Goal: Task Accomplishment & Management: Complete application form

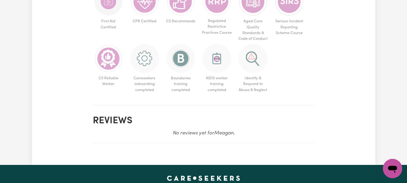
scroll to position [417, 0]
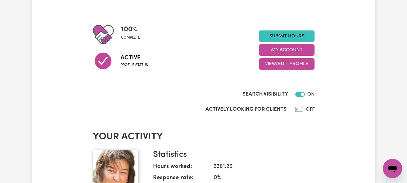
scroll to position [64, 0]
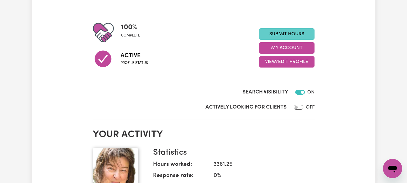
click at [281, 40] on link "Submit Hours" at bounding box center [286, 33] width 55 height 11
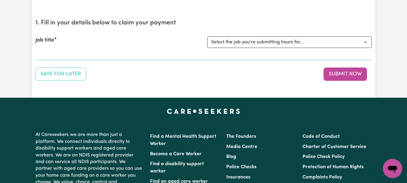
scroll to position [75, 0]
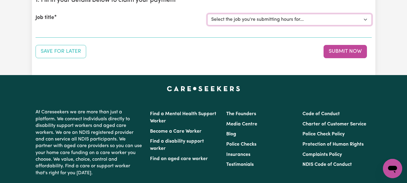
click at [365, 25] on select "Select the job you're submitting hours for... [[PERSON_NAME]] [DEMOGRAPHIC_DATA…" at bounding box center [289, 19] width 164 height 11
select select "7667"
click at [208, 25] on select "Select the job you're submitting hours for... [[PERSON_NAME]] [DEMOGRAPHIC_DATA…" at bounding box center [289, 19] width 164 height 11
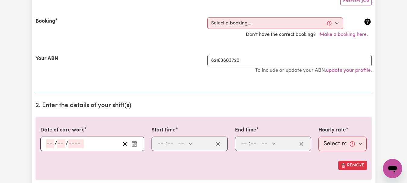
scroll to position [132, 0]
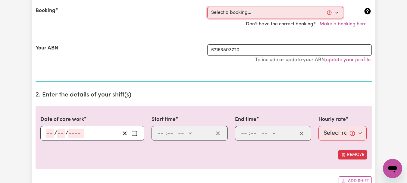
click at [335, 18] on select "Select a booking... [DATE] 08:00am to 09:00am (ONE-OFF) [DATE] 08:00am to 10:00…" at bounding box center [275, 12] width 136 height 11
select select "345624"
click at [208, 18] on select "Select a booking... [DATE] 08:00am to 09:00am (ONE-OFF) [DATE] 08:00am to 10:00…" at bounding box center [275, 12] width 136 height 11
type input "[DATE]"
type input "28"
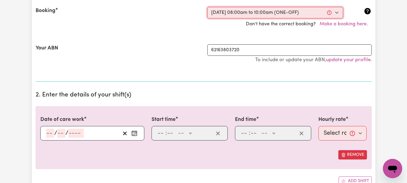
type input "8"
type input "2025"
type input "08:00"
type input "8"
type input "0"
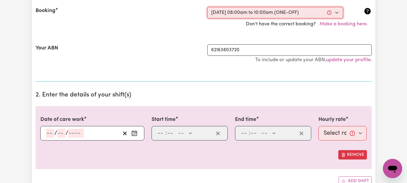
select select "am"
type input "10:00"
type input "10"
type input "0"
select select "am"
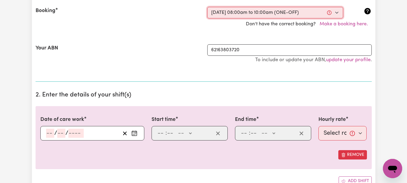
select select "44-Weekday"
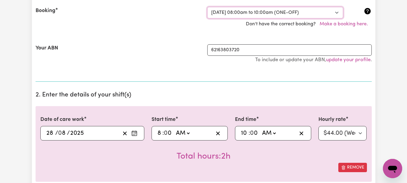
click at [336, 18] on select "Select a booking... [DATE] 08:00am to 09:00am (ONE-OFF) [DATE] 08:00am to 10:00…" at bounding box center [275, 12] width 136 height 11
select select "349913"
click at [208, 18] on select "Select a booking... [DATE] 08:00am to 09:00am (ONE-OFF) [DATE] 08:00am to 10:00…" at bounding box center [275, 12] width 136 height 11
select select "44-Weekday"
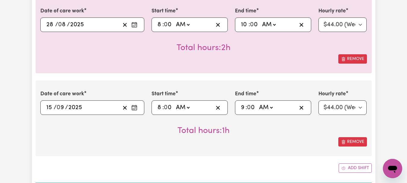
scroll to position [237, 0]
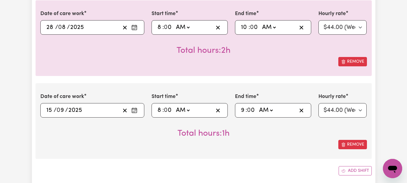
click at [132, 30] on icon "Enter the date of care work" at bounding box center [134, 27] width 6 height 6
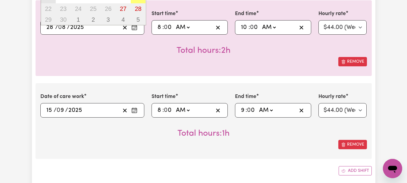
type input "[DATE]"
type input "15"
type input "9"
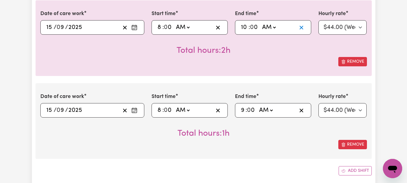
click at [299, 30] on icon "button" at bounding box center [301, 28] width 6 height 6
select select
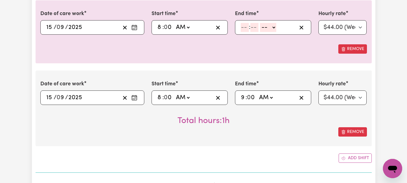
click at [246, 32] on input "number" at bounding box center [244, 27] width 8 height 9
type input "9"
type input "0"
click at [274, 32] on select "-- AM PM" at bounding box center [265, 27] width 16 height 9
select select "am"
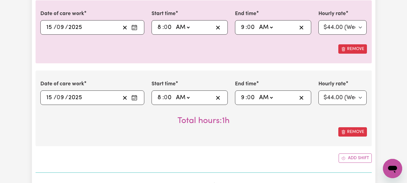
click at [261, 32] on select "-- AM PM" at bounding box center [265, 27] width 16 height 9
type input "09:00"
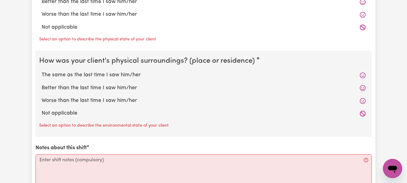
scroll to position [712, 0]
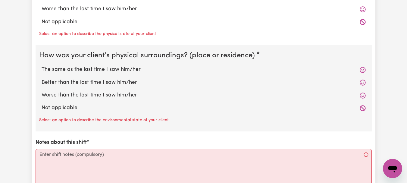
radio input "true"
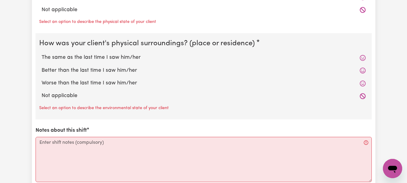
radio input "true"
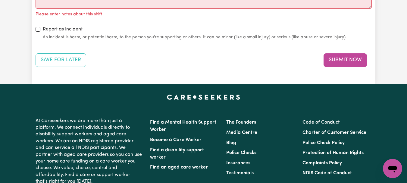
scroll to position [881, 0]
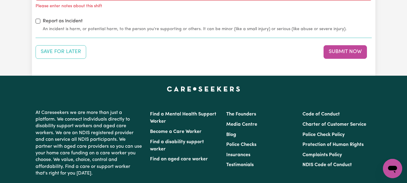
radio input "true"
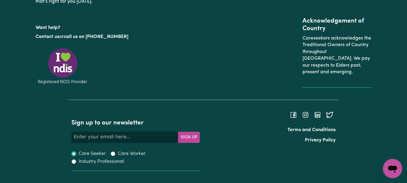
scroll to position [1037, 0]
type textarea "Refer to KNC shift notes."
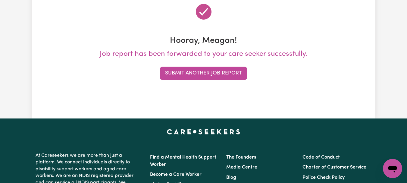
scroll to position [80, 0]
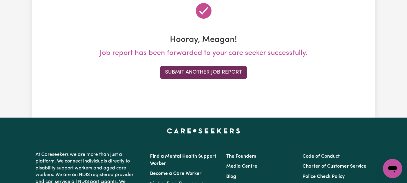
click at [219, 79] on button "Submit Another Job Report" at bounding box center [203, 72] width 87 height 13
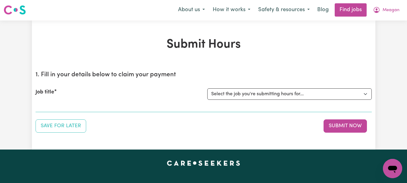
scroll to position [0, 0]
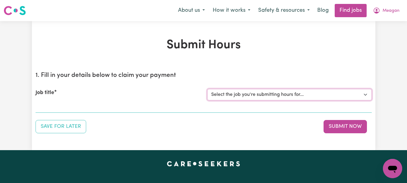
click at [363, 100] on select "Select the job you're submitting hours for... [[PERSON_NAME]] [DEMOGRAPHIC_DATA…" at bounding box center [289, 94] width 164 height 11
select select "7667"
click at [208, 100] on select "Select the job you're submitting hours for... [[PERSON_NAME]] [DEMOGRAPHIC_DATA…" at bounding box center [289, 94] width 164 height 11
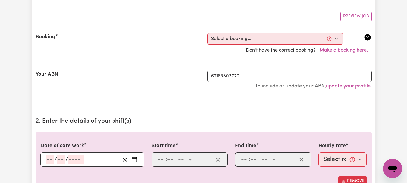
scroll to position [95, 0]
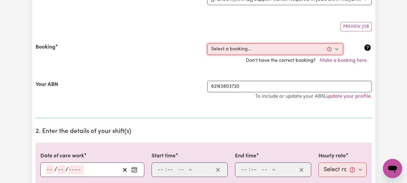
click at [333, 55] on select "Select a booking... [DATE] 08:00am to 09:00am (ONE-OFF) [DATE] 08:00am to 10:00…" at bounding box center [275, 48] width 136 height 11
select select "349265"
click at [208, 55] on select "Select a booking... [DATE] 08:00am to 09:00am (ONE-OFF) [DATE] 08:00am to 10:00…" at bounding box center [275, 48] width 136 height 11
type input "[DATE]"
type input "16"
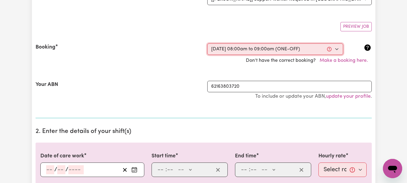
type input "9"
type input "2025"
type input "08:00"
type input "8"
type input "0"
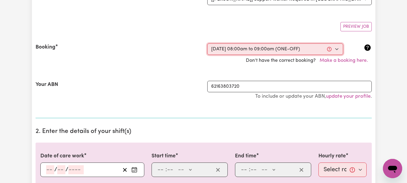
select select "am"
type input "09:00"
type input "9"
type input "0"
select select "am"
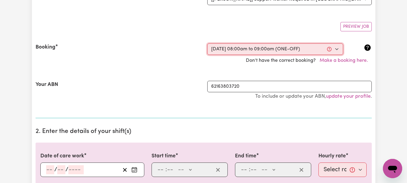
select select "44-Weekday"
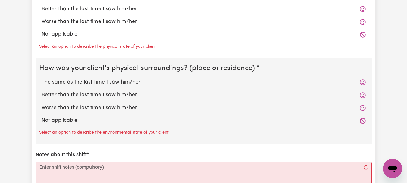
scroll to position [620, 0]
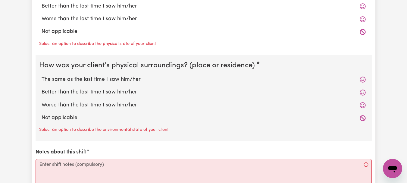
radio input "true"
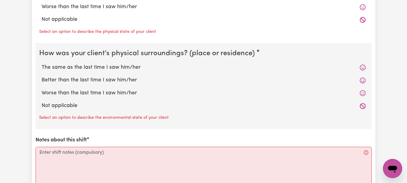
radio input "true"
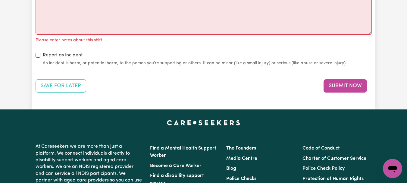
scroll to position [772, 0]
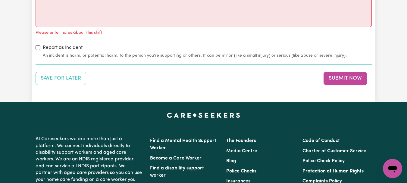
radio input "true"
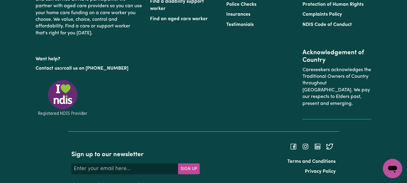
scroll to position [924, 0]
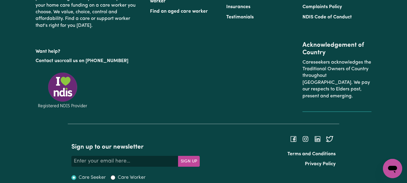
type textarea "Refer to KNC shift notes."
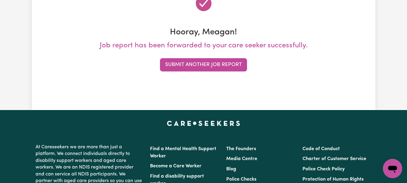
scroll to position [88, 0]
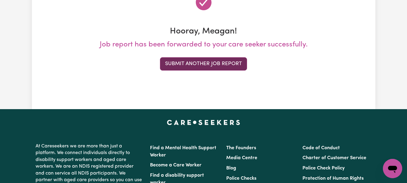
click at [225, 70] on button "Submit Another Job Report" at bounding box center [203, 63] width 87 height 13
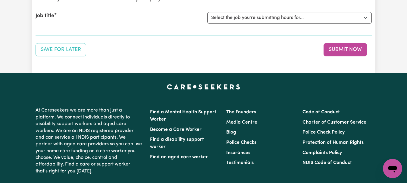
scroll to position [79, 0]
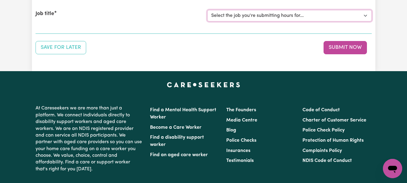
click at [362, 21] on select "Select the job you're submitting hours for... [[PERSON_NAME]] [DEMOGRAPHIC_DATA…" at bounding box center [289, 15] width 164 height 11
select select "6539"
click at [208, 21] on select "Select the job you're submitting hours for... [[PERSON_NAME]] [DEMOGRAPHIC_DATA…" at bounding box center [289, 15] width 164 height 11
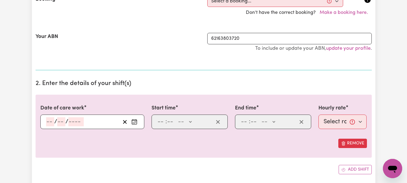
scroll to position [153, 0]
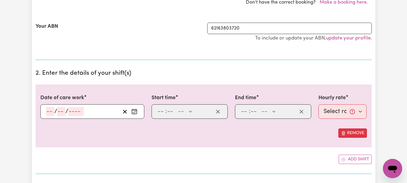
select select "349067"
type input "[DATE]"
type input "16"
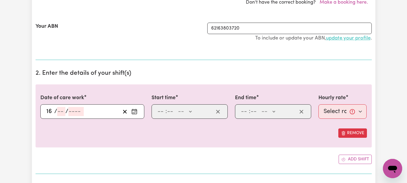
type input "9"
type input "2025"
type input "10:00"
type input "10"
type input "0"
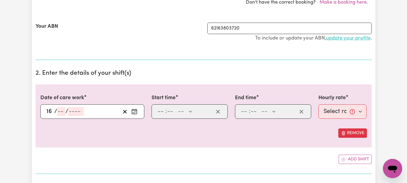
select select "am"
type input "12:00"
type input "12"
type input "0"
select select "pm"
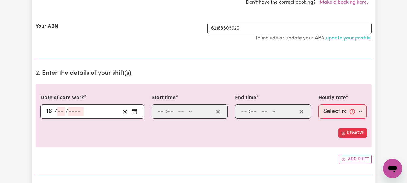
select select "44-Weekday"
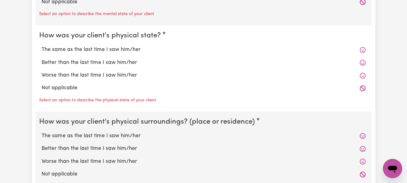
scroll to position [566, 0]
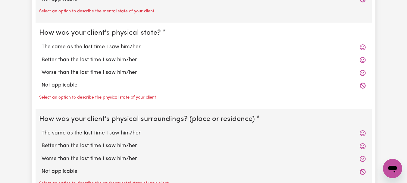
radio input "true"
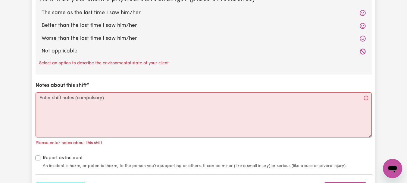
scroll to position [682, 0]
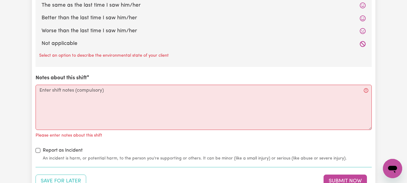
radio input "true"
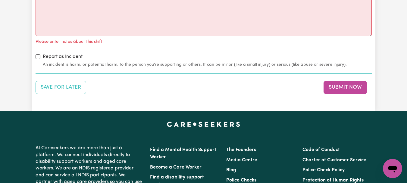
scroll to position [768, 0]
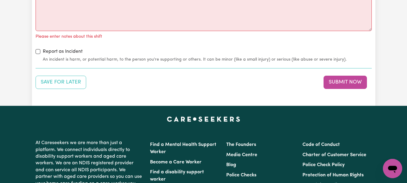
radio input "true"
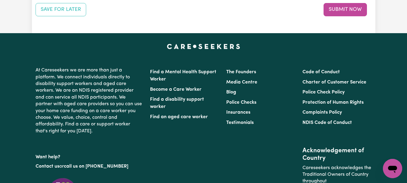
scroll to position [849, 0]
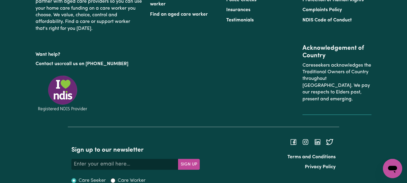
scroll to position [926, 0]
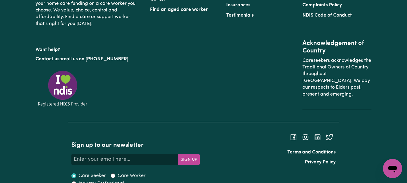
type textarea "Refer to KNC shift notes."
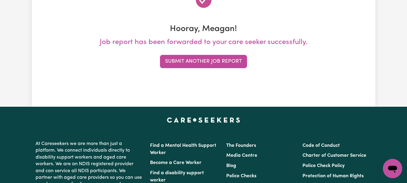
scroll to position [94, 0]
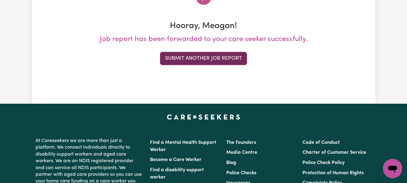
click at [212, 65] on button "Submit Another Job Report" at bounding box center [203, 58] width 87 height 13
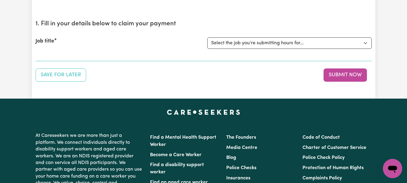
scroll to position [55, 0]
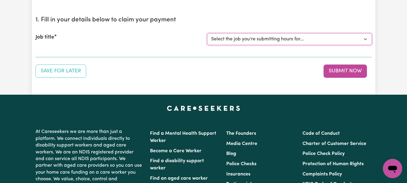
click at [362, 45] on select "Select the job you're submitting hours for... [[PERSON_NAME]] [DEMOGRAPHIC_DATA…" at bounding box center [289, 38] width 164 height 11
select select "7667"
click at [208, 45] on select "Select the job you're submitting hours for... [[PERSON_NAME]] [DEMOGRAPHIC_DATA…" at bounding box center [289, 38] width 164 height 11
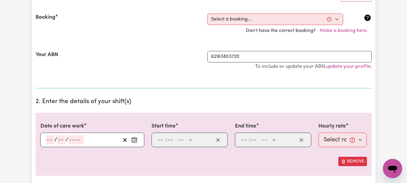
scroll to position [127, 0]
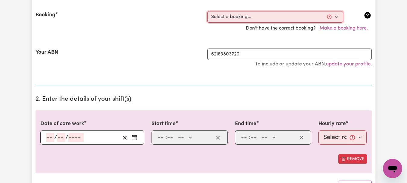
click at [336, 23] on select "Select a booking... [DATE] 08:00am to 09:00am (ONE-OFF) [DATE] 08:00am to 10:00…" at bounding box center [275, 16] width 136 height 11
select select "351115"
click at [208, 23] on select "Select a booking... [DATE] 08:00am to 09:00am (ONE-OFF) [DATE] 08:00am to 10:00…" at bounding box center [275, 16] width 136 height 11
type input "[DATE]"
type input "17"
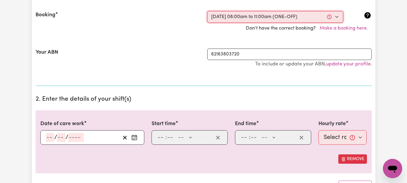
type input "9"
type input "2025"
type input "08:00"
type input "8"
type input "0"
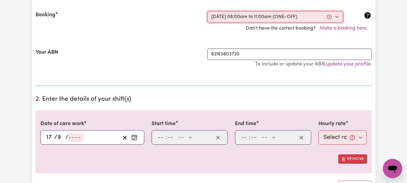
select select "am"
type input "11:00"
type input "11"
type input "0"
select select "am"
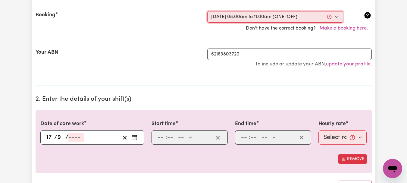
select select "44-Weekday"
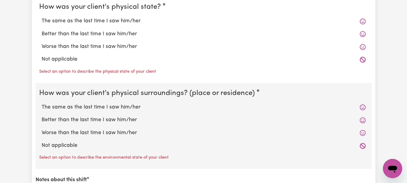
scroll to position [608, 0]
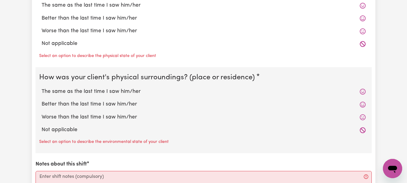
radio input "true"
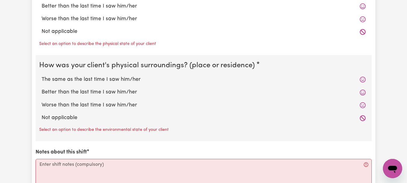
radio input "true"
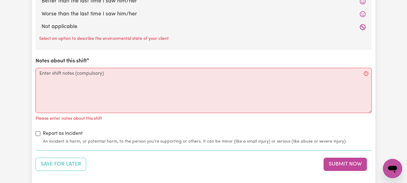
scroll to position [699, 0]
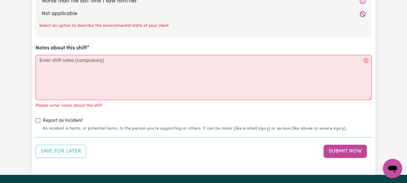
radio input "true"
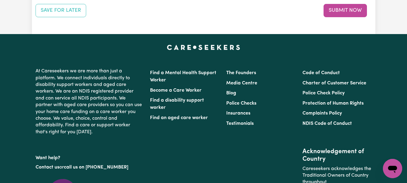
scroll to position [830, 0]
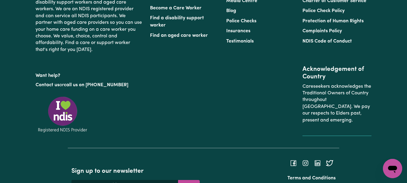
scroll to position [915, 0]
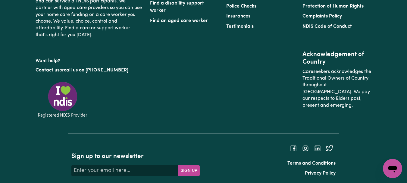
type textarea "Refer to KNC shift notes."
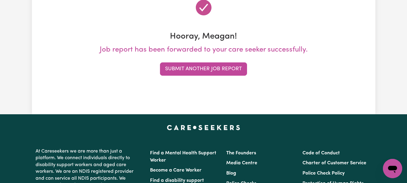
scroll to position [92, 0]
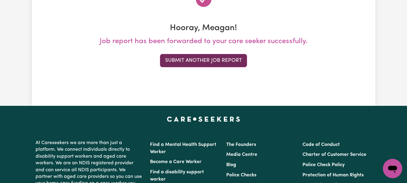
click at [224, 67] on button "Submit Another Job Report" at bounding box center [203, 60] width 87 height 13
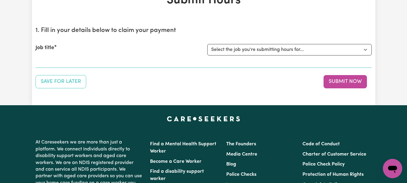
scroll to position [51, 0]
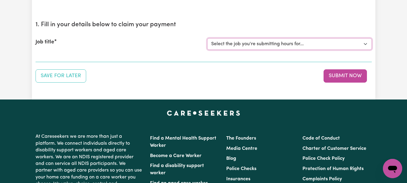
click at [361, 50] on select "Select the job you're submitting hours for... [[PERSON_NAME]] [DEMOGRAPHIC_DATA…" at bounding box center [289, 43] width 164 height 11
select select "12990"
click at [208, 50] on select "Select the job you're submitting hours for... [[PERSON_NAME]] [DEMOGRAPHIC_DATA…" at bounding box center [289, 43] width 164 height 11
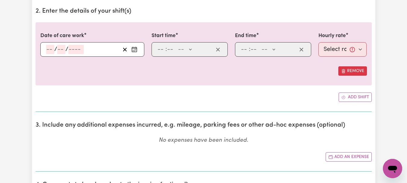
scroll to position [218, 0]
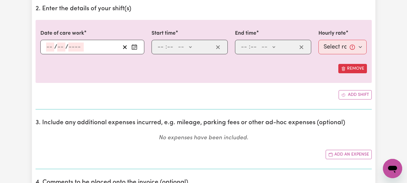
click at [132, 50] on icon "Enter the date of care work" at bounding box center [134, 47] width 6 height 6
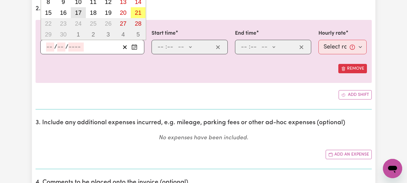
click at [82, 16] on abbr "17" at bounding box center [78, 12] width 7 height 7
type input "[DATE]"
type input "17"
type input "9"
type input "2025"
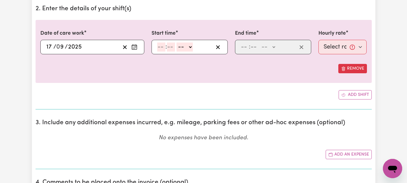
click at [165, 51] on input "number" at bounding box center [161, 46] width 8 height 9
click at [166, 50] on span ":" at bounding box center [166, 47] width 2 height 7
click at [165, 51] on input "10" at bounding box center [161, 46] width 8 height 9
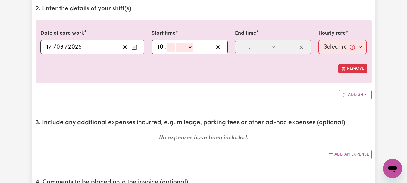
click at [165, 51] on input "10" at bounding box center [161, 46] width 8 height 9
type input "1"
click at [169, 51] on input "number" at bounding box center [166, 46] width 8 height 9
type input "0"
click at [189, 51] on select "-- AM PM" at bounding box center [181, 46] width 16 height 9
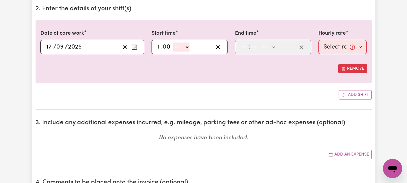
select select "pm"
click at [178, 51] on select "-- AM PM" at bounding box center [181, 46] width 16 height 9
type input "13:00"
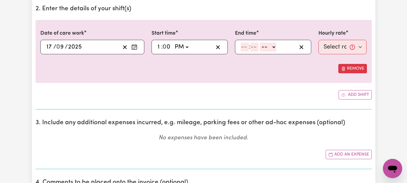
click at [247, 51] on input "number" at bounding box center [244, 46] width 8 height 9
type input "2"
type input "0"
type input "30"
click at [274, 51] on select "-- AM PM" at bounding box center [266, 46] width 16 height 9
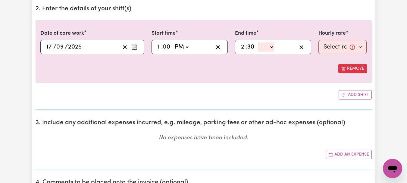
select select "pm"
click at [260, 51] on select "-- AM PM" at bounding box center [266, 46] width 16 height 9
type input "14:30"
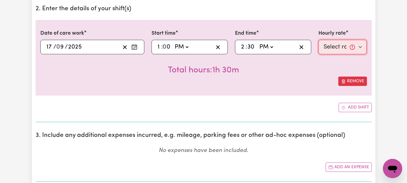
click at [357, 54] on select "Select rate... $44.00 (Weekday)" at bounding box center [342, 47] width 48 height 14
select select "44-Weekday"
click at [318, 54] on select "Select rate... $44.00 (Weekday)" at bounding box center [342, 47] width 48 height 14
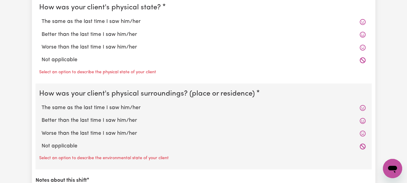
scroll to position [594, 0]
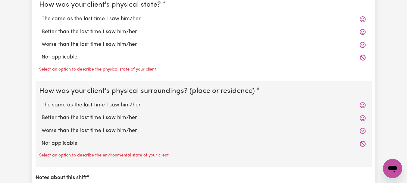
radio input "true"
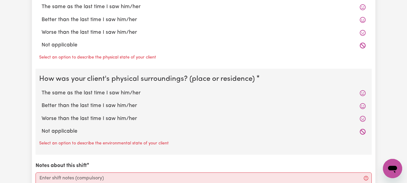
click at [142, 11] on label "The same as the last time I saw him/her" at bounding box center [204, 7] width 324 height 8
click at [42, 3] on input "The same as the last time I saw him/her" at bounding box center [41, 3] width 0 height 0
radio input "true"
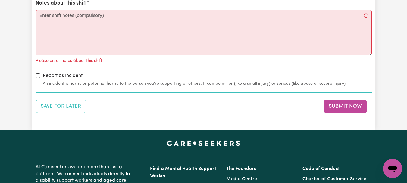
scroll to position [747, 0]
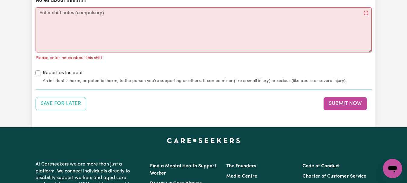
radio input "true"
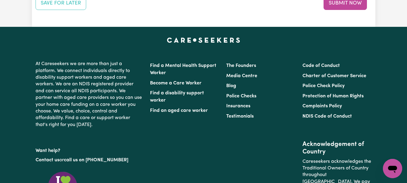
scroll to position [840, 0]
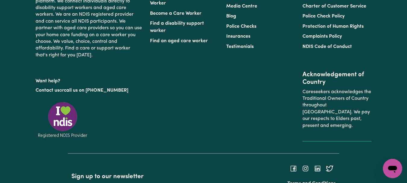
scroll to position [897, 0]
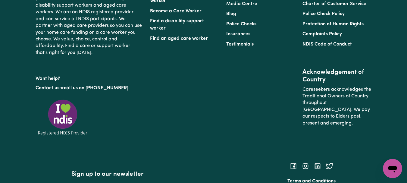
type textarea "Refer to KNC shift notes."
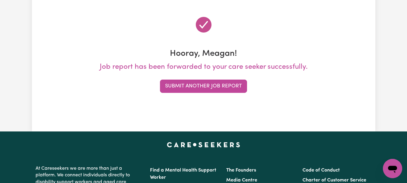
scroll to position [67, 0]
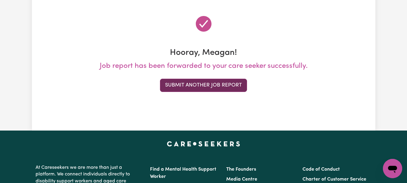
click at [226, 92] on button "Submit Another Job Report" at bounding box center [203, 85] width 87 height 13
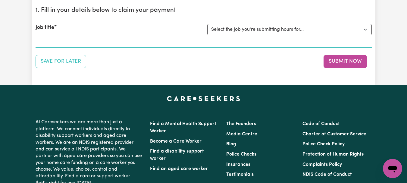
scroll to position [66, 0]
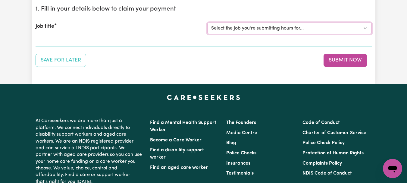
click at [364, 34] on select "Select the job you're submitting hours for... [[PERSON_NAME]] [DEMOGRAPHIC_DATA…" at bounding box center [289, 28] width 164 height 11
select select "7667"
click at [208, 34] on select "Select the job you're submitting hours for... [[PERSON_NAME]] [DEMOGRAPHIC_DATA…" at bounding box center [289, 28] width 164 height 11
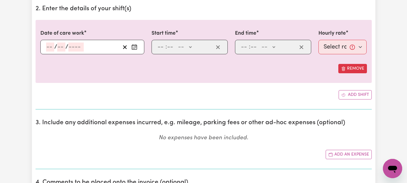
scroll to position [241, 0]
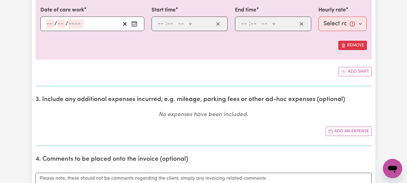
click at [133, 27] on icon "Enter the date of care work" at bounding box center [134, 24] width 6 height 6
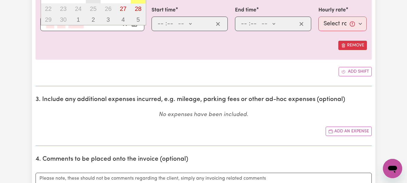
type input "[DATE]"
type input "18"
type input "9"
type input "2025"
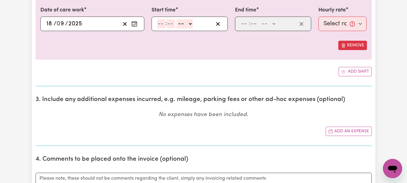
click at [164, 28] on input "number" at bounding box center [161, 23] width 8 height 9
type input "8"
type input "0"
click at [190, 28] on select "-- AM PM" at bounding box center [182, 23] width 16 height 9
select select "am"
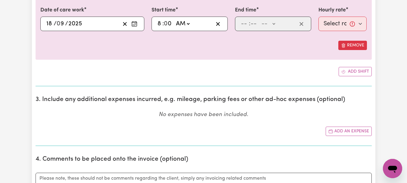
click at [178, 28] on select "-- AM PM" at bounding box center [182, 23] width 16 height 9
type input "08:00"
click at [248, 28] on input "number" at bounding box center [244, 23] width 8 height 9
click at [248, 28] on input "10" at bounding box center [244, 23] width 8 height 9
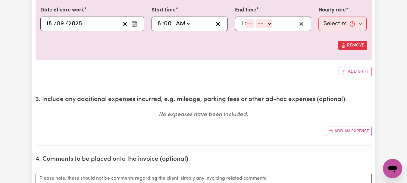
type input "1"
click at [254, 28] on input "number" at bounding box center [250, 23] width 8 height 9
type input "30"
click at [273, 28] on select "-- AM PM" at bounding box center [265, 23] width 16 height 9
select select "pm"
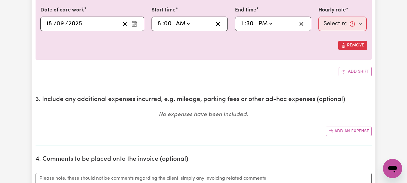
click at [260, 28] on select "-- AM PM" at bounding box center [265, 23] width 16 height 9
type input "13:30"
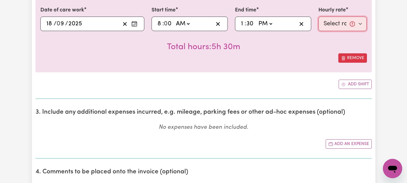
click at [357, 31] on select "Select rate... $44.00 (Weekday) $52.80 ([DATE]) $70.40 ([DATE]) $88.00 (Public …" at bounding box center [342, 24] width 48 height 14
select select "44-Weekday"
click at [318, 31] on select "Select rate... $44.00 (Weekday) $52.80 ([DATE]) $70.40 ([DATE]) $88.00 (Public …" at bounding box center [342, 24] width 48 height 14
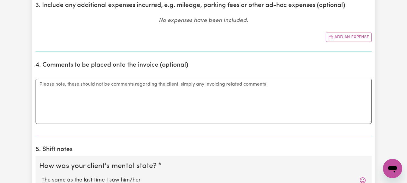
scroll to position [345, 0]
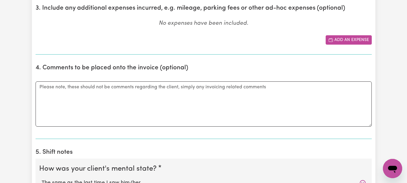
click at [342, 45] on button "Add an expense" at bounding box center [348, 39] width 46 height 9
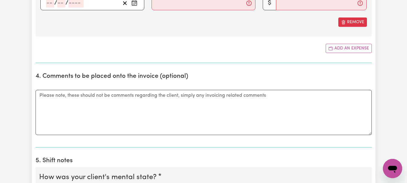
scroll to position [399, 0]
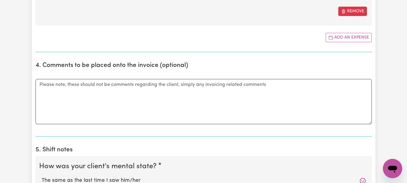
type input "[DATE]"
type input "18"
type input "9"
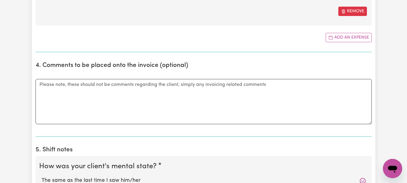
type input "2025"
type input "81.10"
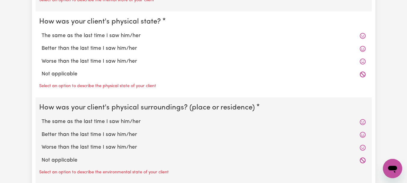
scroll to position [632, 0]
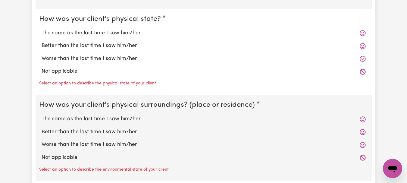
type input "Took Wil to his [MEDICAL_DATA] appointment at [GEOGRAPHIC_DATA] and to Westbury…"
radio input "true"
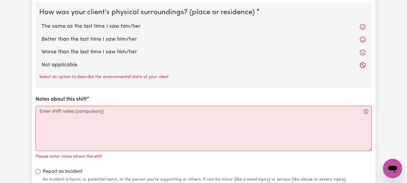
scroll to position [718, 0]
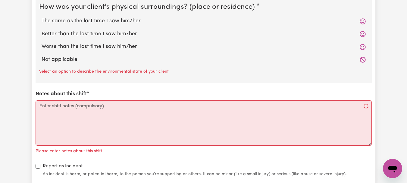
radio input "true"
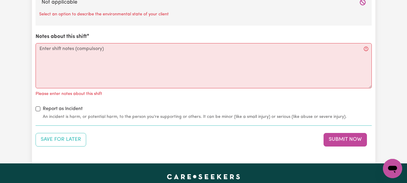
scroll to position [766, 0]
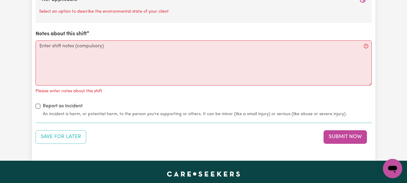
radio input "true"
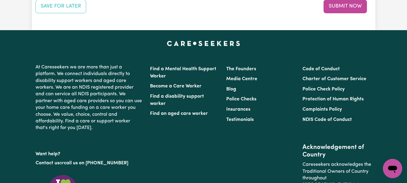
scroll to position [894, 0]
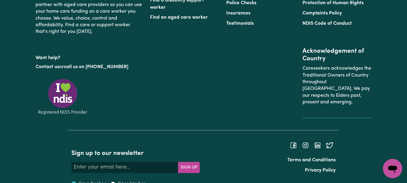
scroll to position [975, 0]
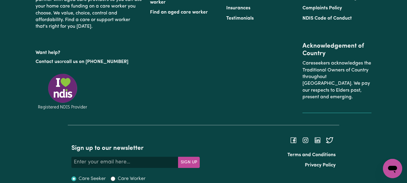
type textarea "Refer to KNC shift notes."
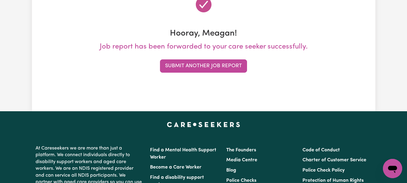
scroll to position [88, 0]
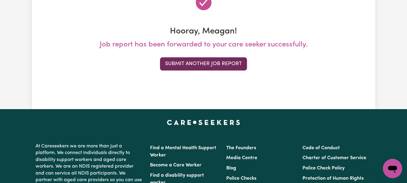
click at [232, 70] on button "Submit Another Job Report" at bounding box center [203, 63] width 87 height 13
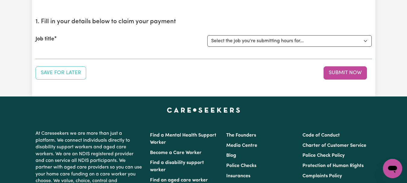
scroll to position [57, 0]
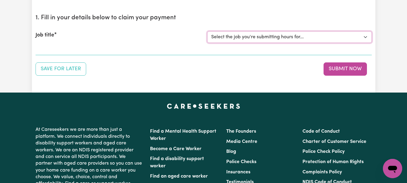
click at [364, 43] on select "Select the job you're submitting hours for... [[PERSON_NAME]] [DEMOGRAPHIC_DATA…" at bounding box center [289, 36] width 164 height 11
select select "11642"
click at [208, 43] on select "Select the job you're submitting hours for... [[PERSON_NAME]] [DEMOGRAPHIC_DATA…" at bounding box center [289, 36] width 164 height 11
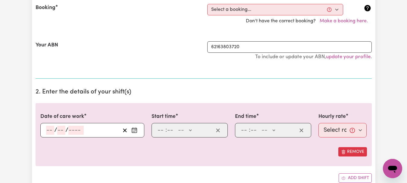
scroll to position [137, 0]
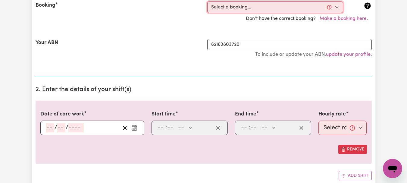
click at [334, 13] on select "Select a booking... [DATE] 12:30pm to 04:30pm (RECURRING) [DATE] 11:00am to 05:…" at bounding box center [275, 7] width 136 height 11
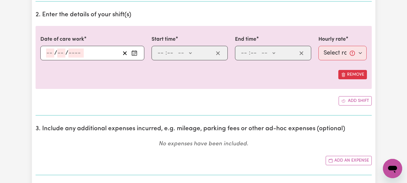
scroll to position [217, 0]
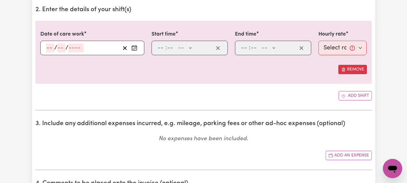
click at [133, 47] on icon "Enter the date of care work" at bounding box center [134, 47] width 5 height 0
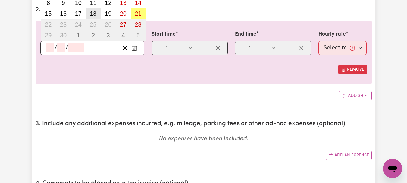
click at [95, 17] on abbr "18" at bounding box center [93, 13] width 7 height 7
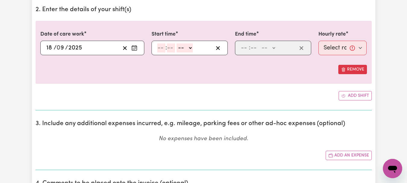
type input "[DATE]"
type input "18"
type input "9"
type input "2025"
click at [165, 52] on input "number" at bounding box center [161, 47] width 8 height 9
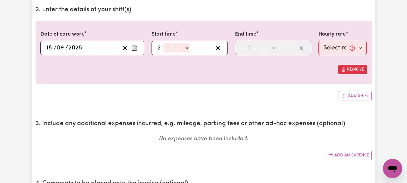
type input "2"
click at [169, 52] on input "number" at bounding box center [167, 47] width 8 height 9
type input "30"
click at [190, 52] on select "-- AM PM" at bounding box center [182, 47] width 16 height 9
select select "pm"
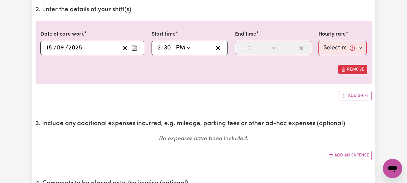
click at [178, 52] on select "-- AM PM" at bounding box center [182, 47] width 16 height 9
type input "14:30"
click at [248, 52] on input "number" at bounding box center [244, 47] width 8 height 9
type input "5"
type input "30"
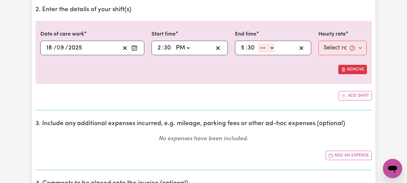
click at [274, 52] on select "-- AM PM" at bounding box center [266, 47] width 16 height 9
select select "pm"
click at [261, 52] on select "-- AM PM" at bounding box center [266, 47] width 16 height 9
type input "17:30"
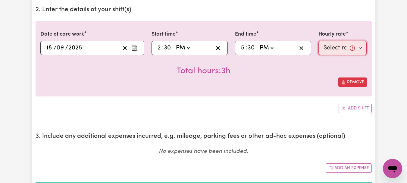
click at [359, 55] on select "Select rate... $44.00 (Weekday) $88.00 (Public Holiday)" at bounding box center [342, 48] width 48 height 14
select select "44-Weekday"
click at [318, 55] on select "Select rate... $44.00 (Weekday) $88.00 (Public Holiday)" at bounding box center [342, 48] width 48 height 14
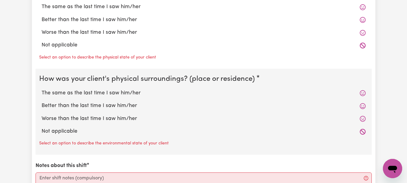
scroll to position [611, 0]
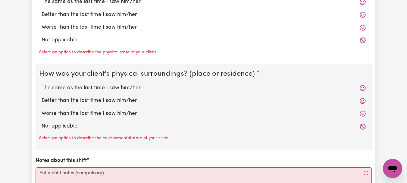
radio input "true"
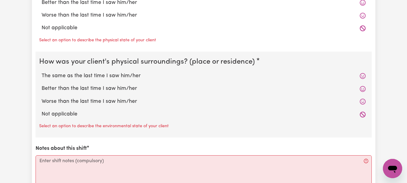
radio input "true"
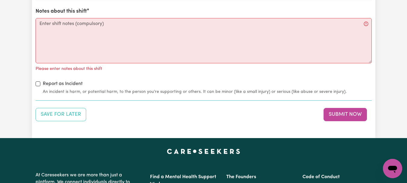
scroll to position [744, 0]
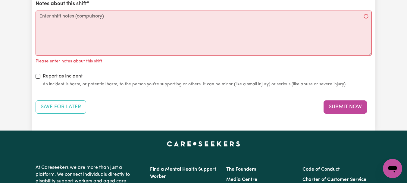
radio input "true"
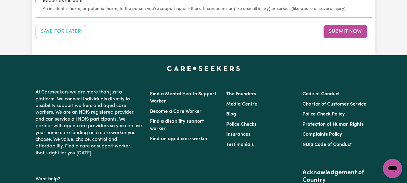
scroll to position [819, 0]
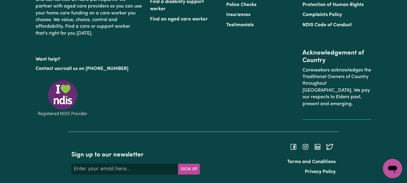
scroll to position [919, 0]
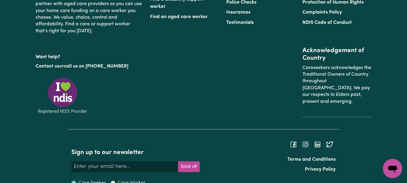
type textarea "Refer to KNC shift notes."
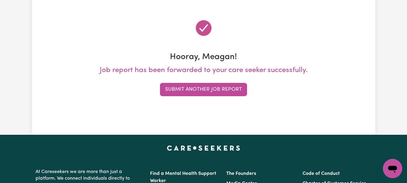
scroll to position [78, 0]
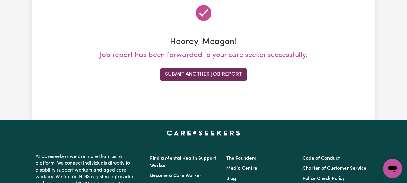
click at [222, 81] on button "Submit Another Job Report" at bounding box center [203, 74] width 87 height 13
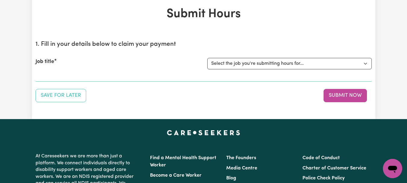
scroll to position [32, 0]
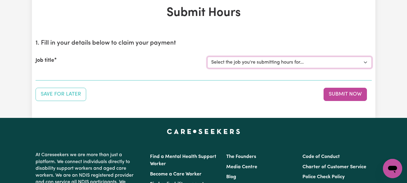
click at [363, 68] on select "Select the job you're submitting hours for... [[PERSON_NAME]] [DEMOGRAPHIC_DATA…" at bounding box center [289, 62] width 164 height 11
select select "7667"
click at [208, 68] on select "Select the job you're submitting hours for... [[PERSON_NAME]] [DEMOGRAPHIC_DATA…" at bounding box center [289, 62] width 164 height 11
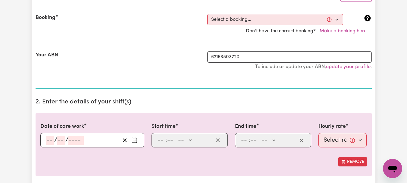
scroll to position [140, 0]
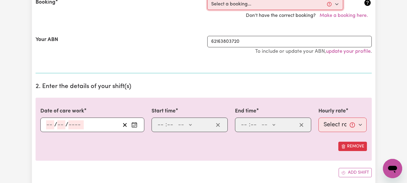
click at [335, 10] on select "Select a booking... [DATE] 08:00am to 09:00am (ONE-OFF) [DATE] 08:00am to 10:00…" at bounding box center [275, 3] width 136 height 11
select select "350944"
click at [208, 10] on select "Select a booking... [DATE] 08:00am to 09:00am (ONE-OFF) [DATE] 08:00am to 10:00…" at bounding box center [275, 3] width 136 height 11
type input "[DATE]"
type input "19"
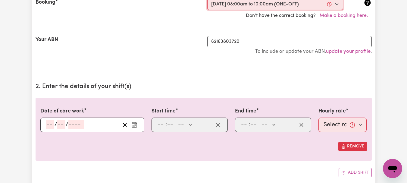
type input "9"
type input "2025"
type input "08:00"
type input "8"
type input "0"
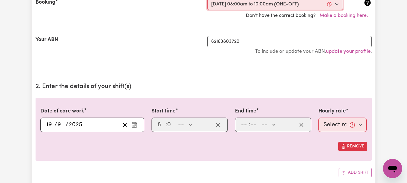
select select "am"
type input "10:00"
type input "10"
type input "0"
select select "am"
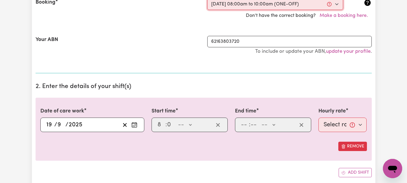
select select "44-Weekday"
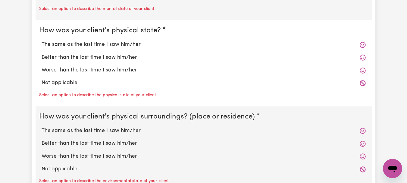
scroll to position [574, 0]
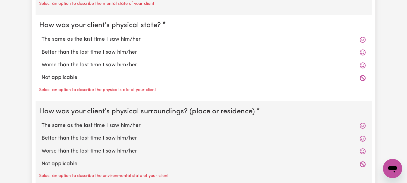
radio input "true"
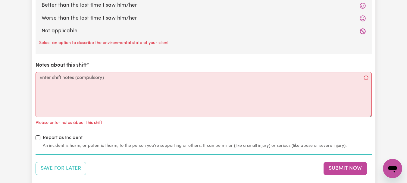
scroll to position [702, 0]
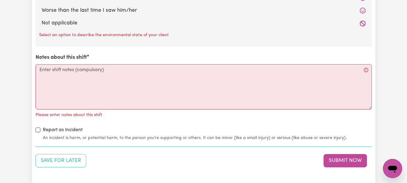
radio input "true"
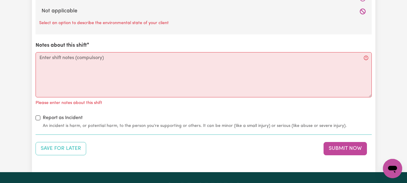
radio input "true"
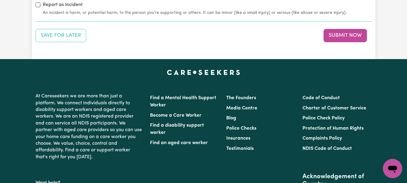
scroll to position [808, 0]
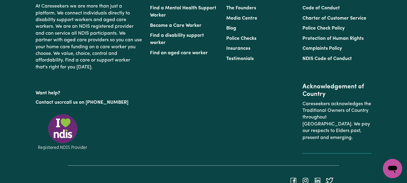
scroll to position [888, 0]
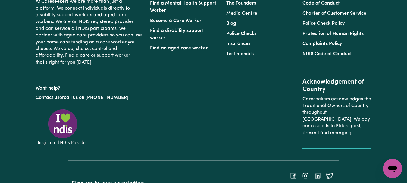
type textarea "Refer to KNC shift notes."
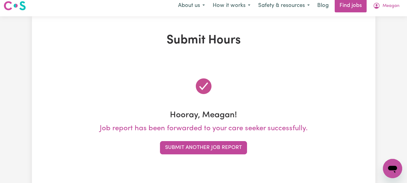
scroll to position [0, 0]
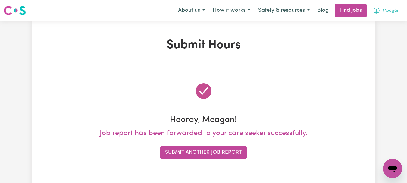
click at [384, 14] on span "Meagan" at bounding box center [390, 11] width 17 height 7
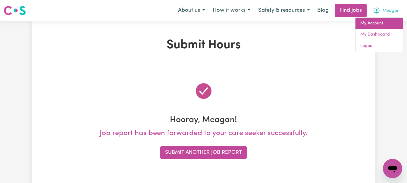
click at [375, 27] on link "My Account" at bounding box center [379, 23] width 48 height 11
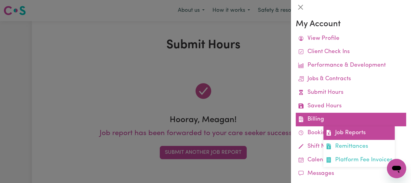
click at [363, 140] on link "Job Reports" at bounding box center [358, 133] width 71 height 14
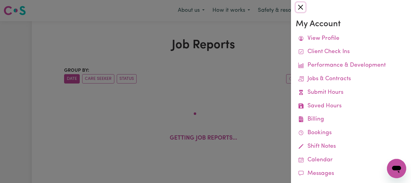
click at [303, 8] on button "Close" at bounding box center [301, 7] width 10 height 10
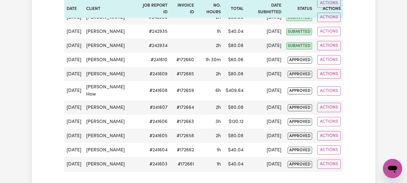
scroll to position [181, 0]
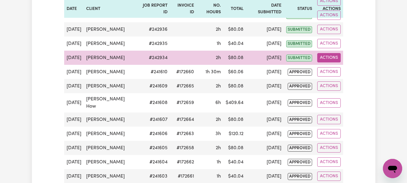
click at [327, 62] on button "Actions" at bounding box center [328, 57] width 23 height 9
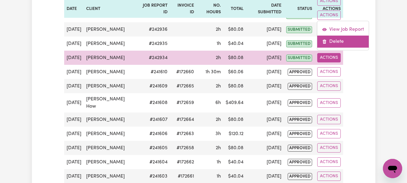
click at [336, 48] on link "Delete" at bounding box center [342, 42] width 51 height 12
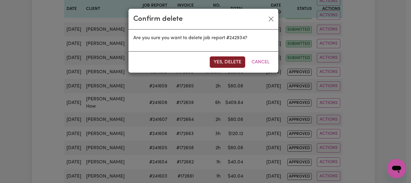
click at [211, 68] on button "Yes, delete" at bounding box center [228, 61] width 36 height 11
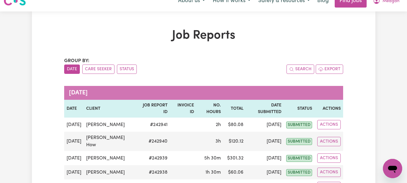
scroll to position [0, 0]
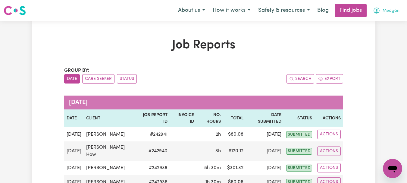
click at [385, 14] on span "Meagan" at bounding box center [390, 11] width 17 height 7
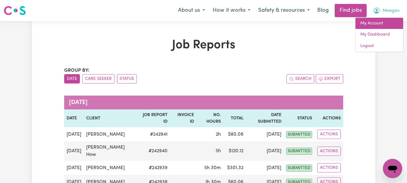
click at [370, 27] on link "My Account" at bounding box center [379, 23] width 48 height 11
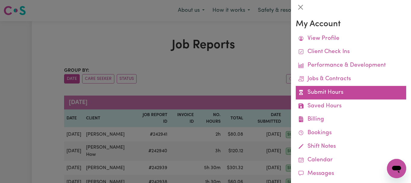
click at [340, 99] on link "Submit Hours" at bounding box center [351, 93] width 110 height 14
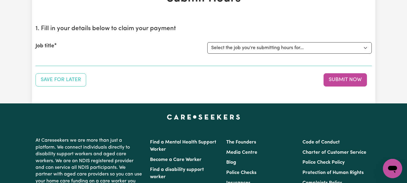
scroll to position [52, 0]
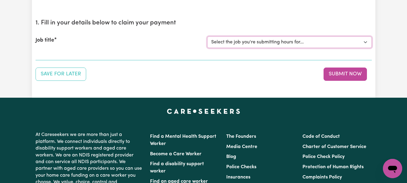
click at [362, 48] on select "Select the job you're submitting hours for... [[PERSON_NAME]] [DEMOGRAPHIC_DATA…" at bounding box center [289, 41] width 164 height 11
select select "7667"
click at [208, 48] on select "Select the job you're submitting hours for... [[PERSON_NAME]] [DEMOGRAPHIC_DATA…" at bounding box center [289, 41] width 164 height 11
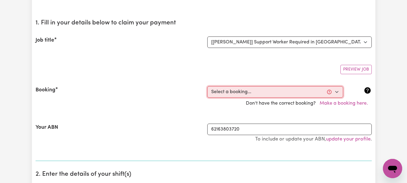
click at [336, 97] on select "Select a booking... [DATE] 08:00am to 09:00am (ONE-OFF) [DATE] 08:00am to 10:00…" at bounding box center [275, 91] width 136 height 11
select select "349913"
click at [208, 97] on select "Select a booking... [DATE] 08:00am to 09:00am (ONE-OFF) [DATE] 08:00am to 10:00…" at bounding box center [275, 91] width 136 height 11
type input "[DATE]"
type input "15"
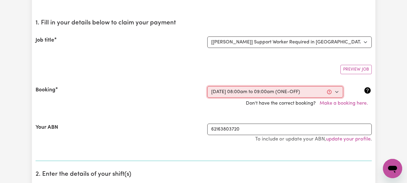
type input "9"
type input "2025"
type input "08:00"
type input "8"
type input "0"
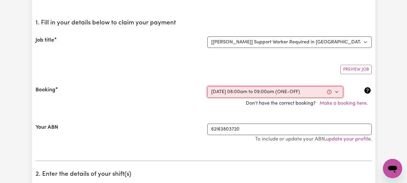
select select "am"
type input "09:00"
type input "9"
type input "0"
select select "am"
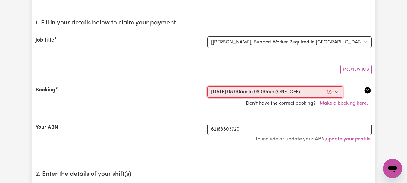
select select "44-Weekday"
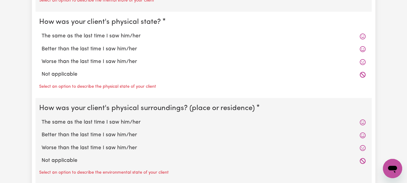
scroll to position [580, 0]
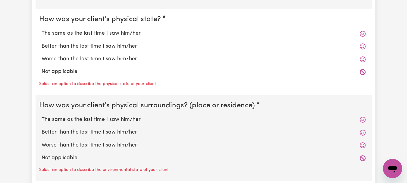
radio input "true"
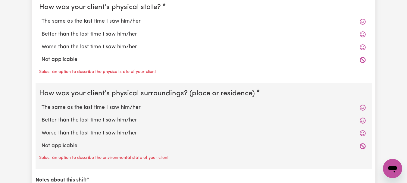
click at [151, 25] on label "The same as the last time I saw him/her" at bounding box center [204, 21] width 324 height 8
click at [42, 17] on input "The same as the last time I saw him/her" at bounding box center [41, 17] width 0 height 0
radio input "true"
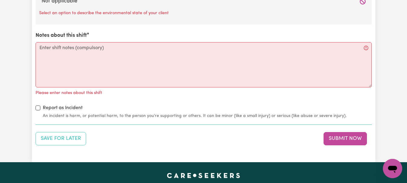
scroll to position [717, 0]
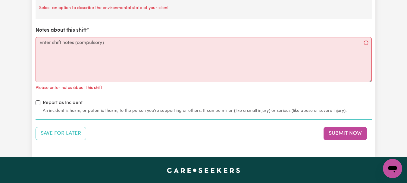
radio input "true"
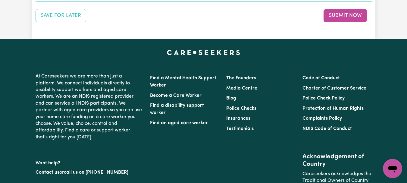
scroll to position [840, 0]
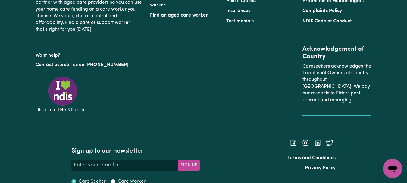
scroll to position [923, 0]
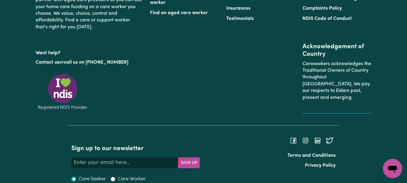
type textarea "Refer to KNC shift notes."
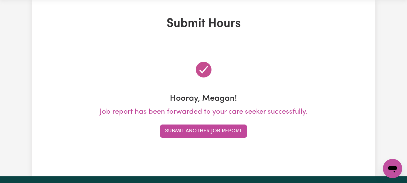
scroll to position [0, 0]
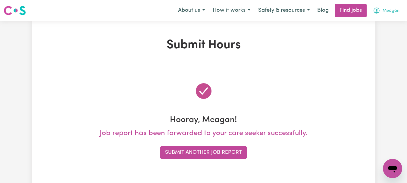
click at [388, 13] on span "Meagan" at bounding box center [390, 11] width 17 height 7
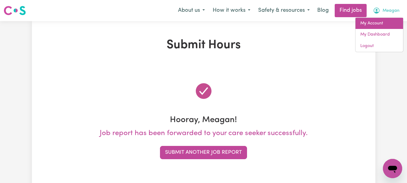
click at [376, 28] on link "My Account" at bounding box center [379, 23] width 48 height 11
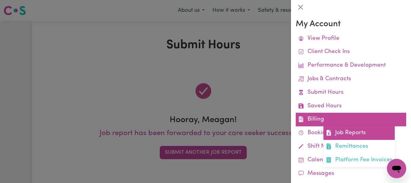
click at [354, 140] on link "Job Reports" at bounding box center [358, 133] width 71 height 14
